Goal: Task Accomplishment & Management: Use online tool/utility

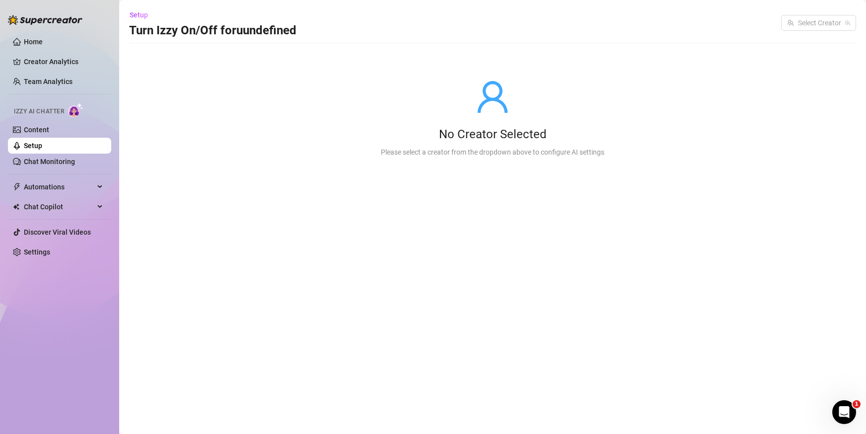
click at [42, 146] on link "Setup" at bounding box center [33, 146] width 18 height 8
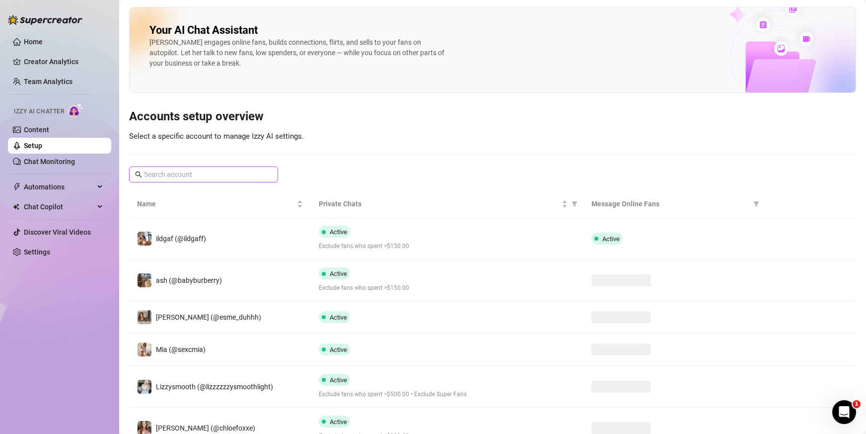
click at [172, 177] on input "text" at bounding box center [204, 174] width 120 height 11
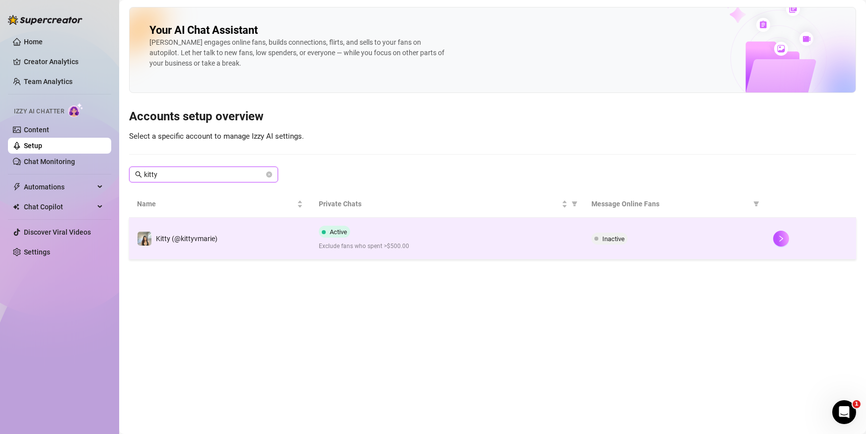
type input "kitty"
click at [251, 236] on td "Kitty (@kittyvmarie)" at bounding box center [220, 239] width 182 height 42
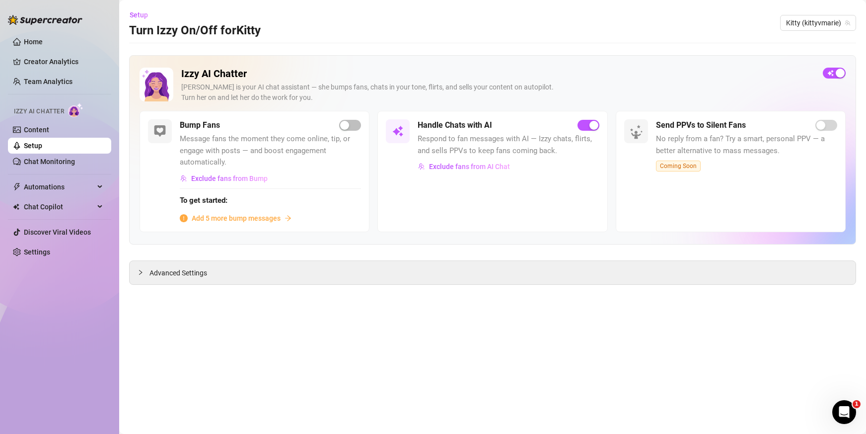
drag, startPoint x: 357, startPoint y: 196, endPoint x: 375, endPoint y: 178, distance: 25.3
click at [375, 178] on div "Bump Fans Message fans the moment they come online, tip, or engage with posts —…" at bounding box center [493, 171] width 706 height 121
